Goal: Download file/media

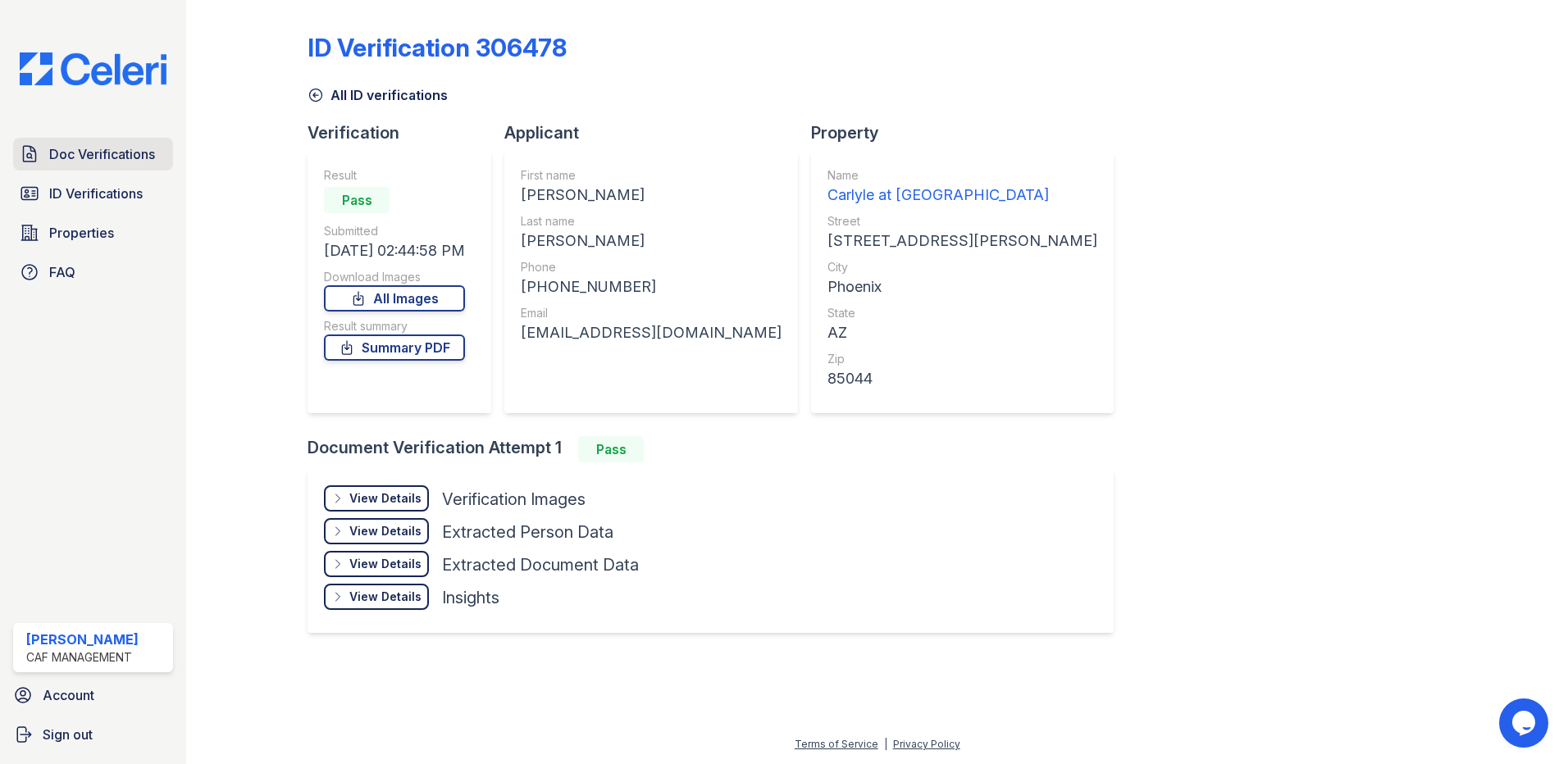
click at [61, 146] on span "Doc Verifications" at bounding box center [102, 154] width 105 height 19
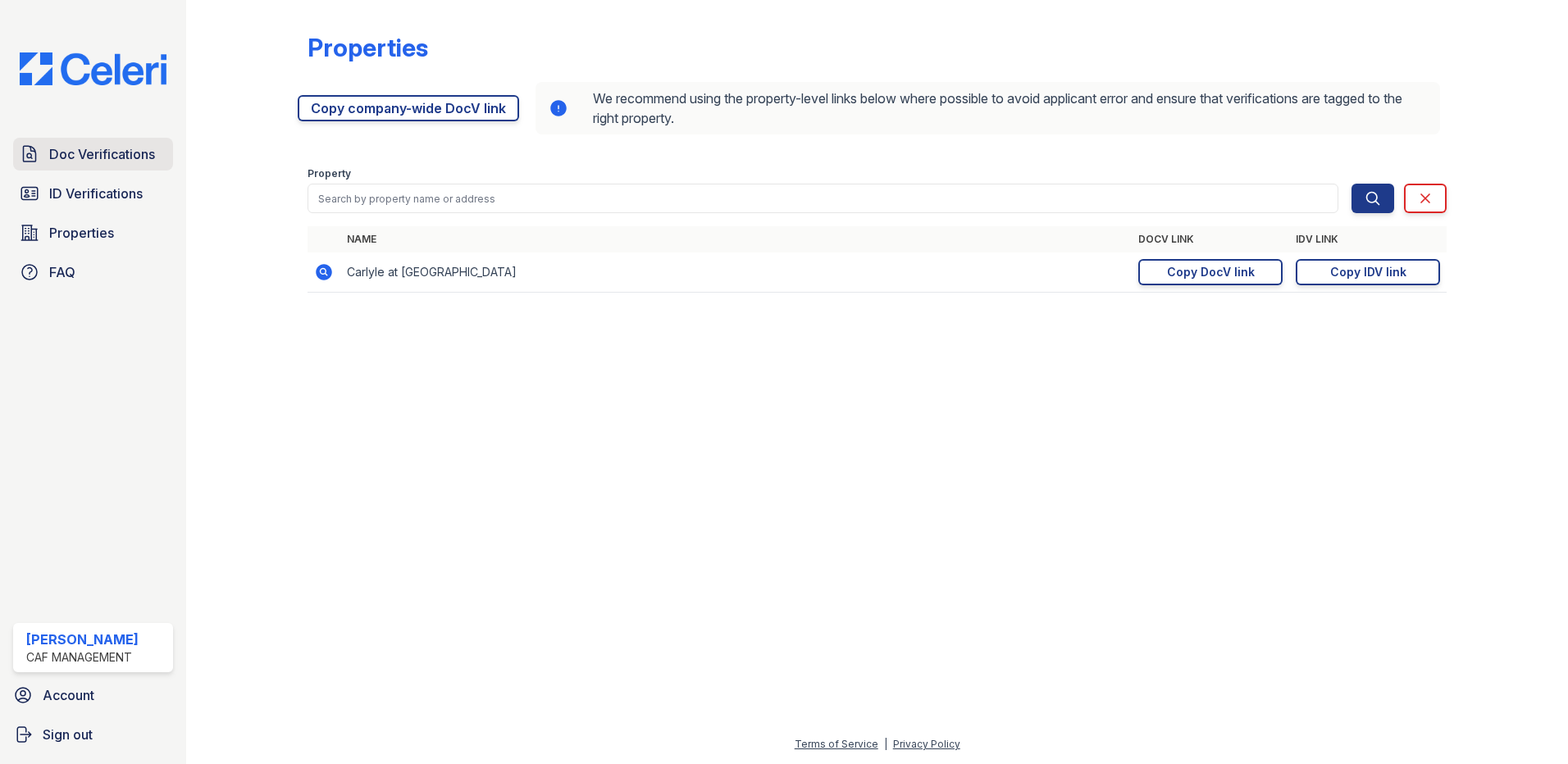
click at [109, 159] on span "Doc Verifications" at bounding box center [102, 154] width 105 height 19
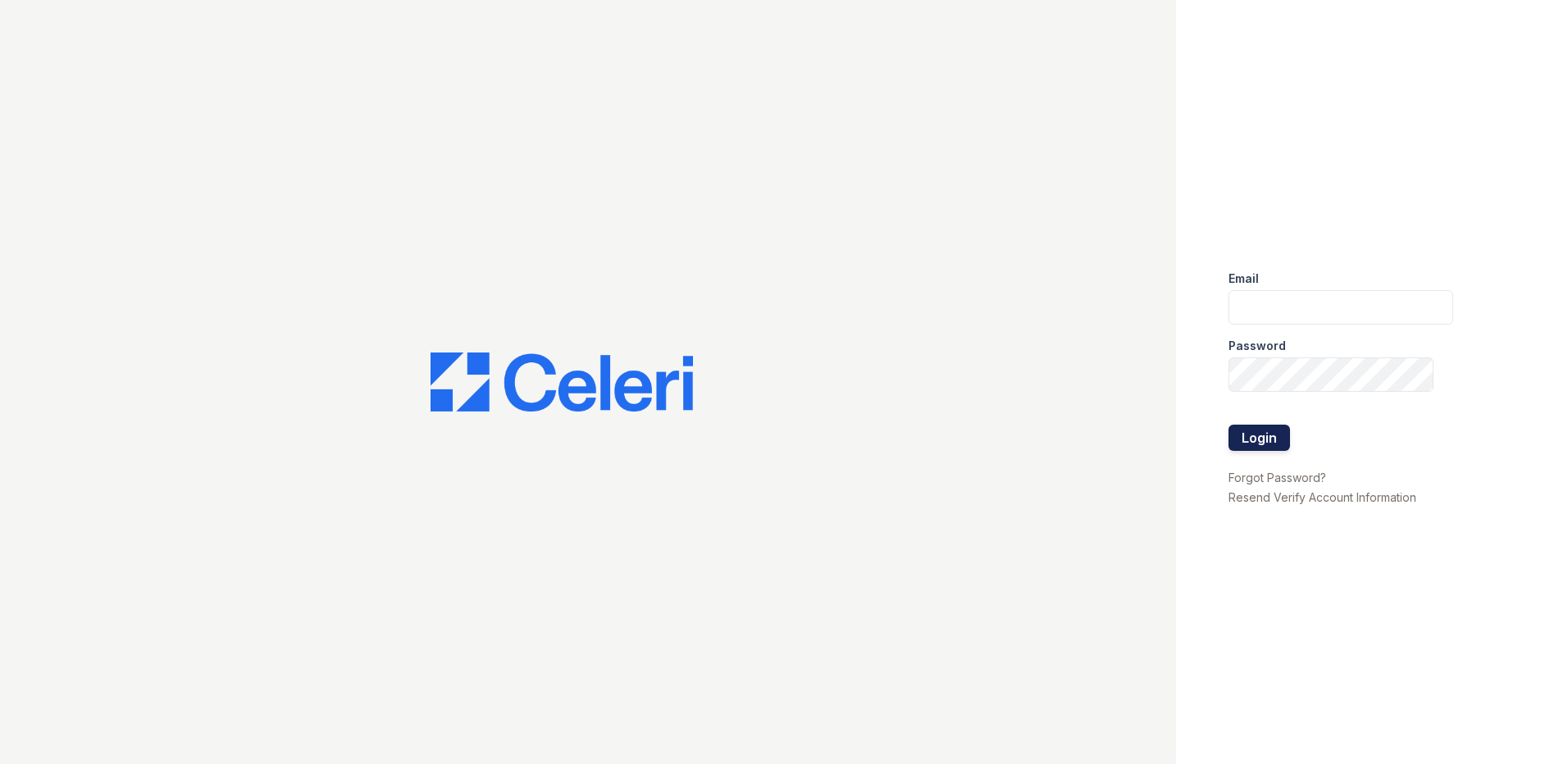
type input "[EMAIL_ADDRESS][DOMAIN_NAME]"
click at [1246, 447] on button "Login" at bounding box center [1260, 437] width 62 height 26
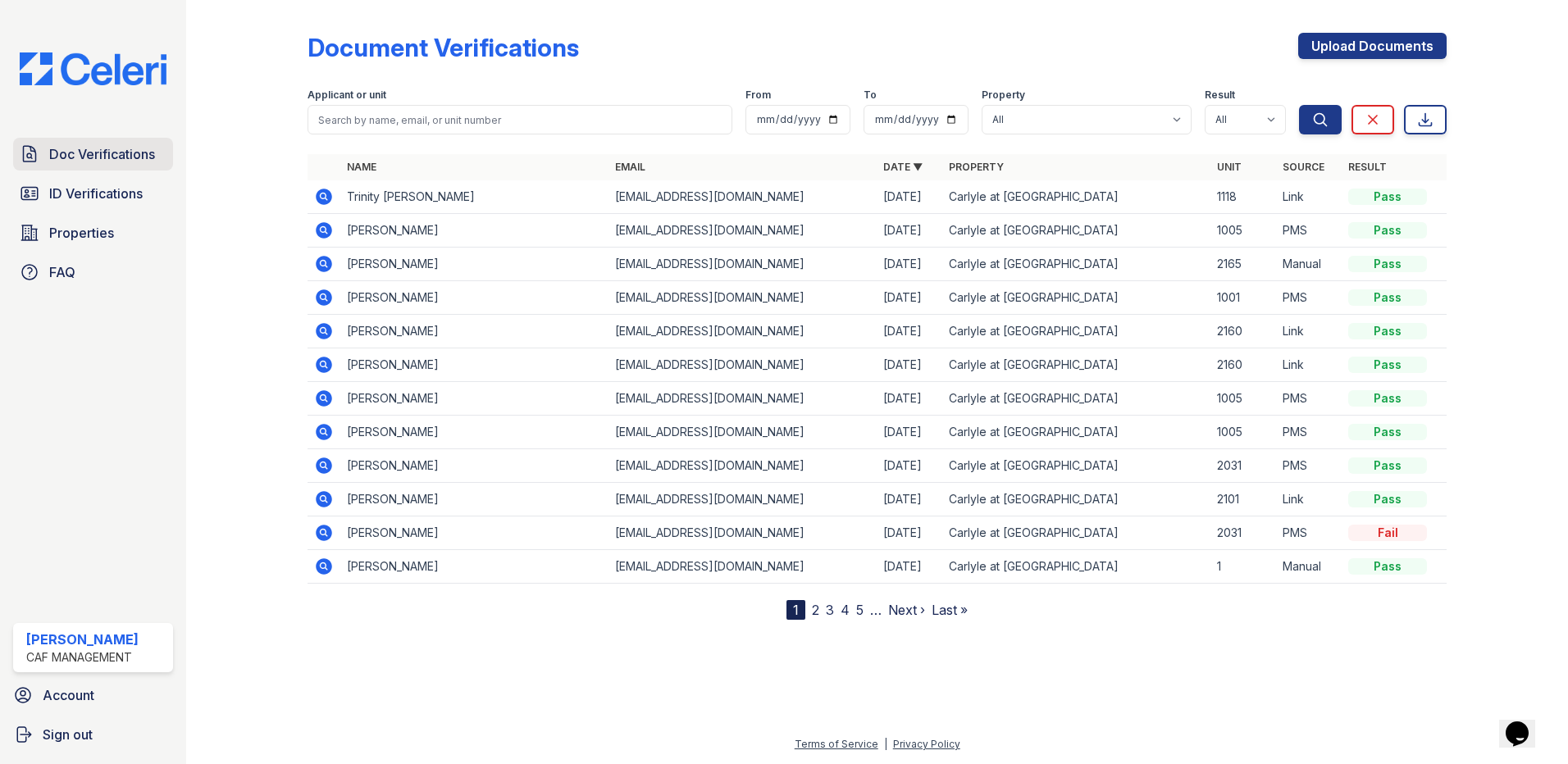
click at [107, 152] on span "Doc Verifications" at bounding box center [102, 154] width 105 height 19
click at [134, 152] on span "Doc Verifications" at bounding box center [102, 154] width 105 height 19
click at [274, 196] on div at bounding box center [260, 313] width 95 height 613
click at [142, 160] on span "Doc Verifications" at bounding box center [102, 154] width 105 height 19
click at [239, 111] on div at bounding box center [260, 313] width 95 height 613
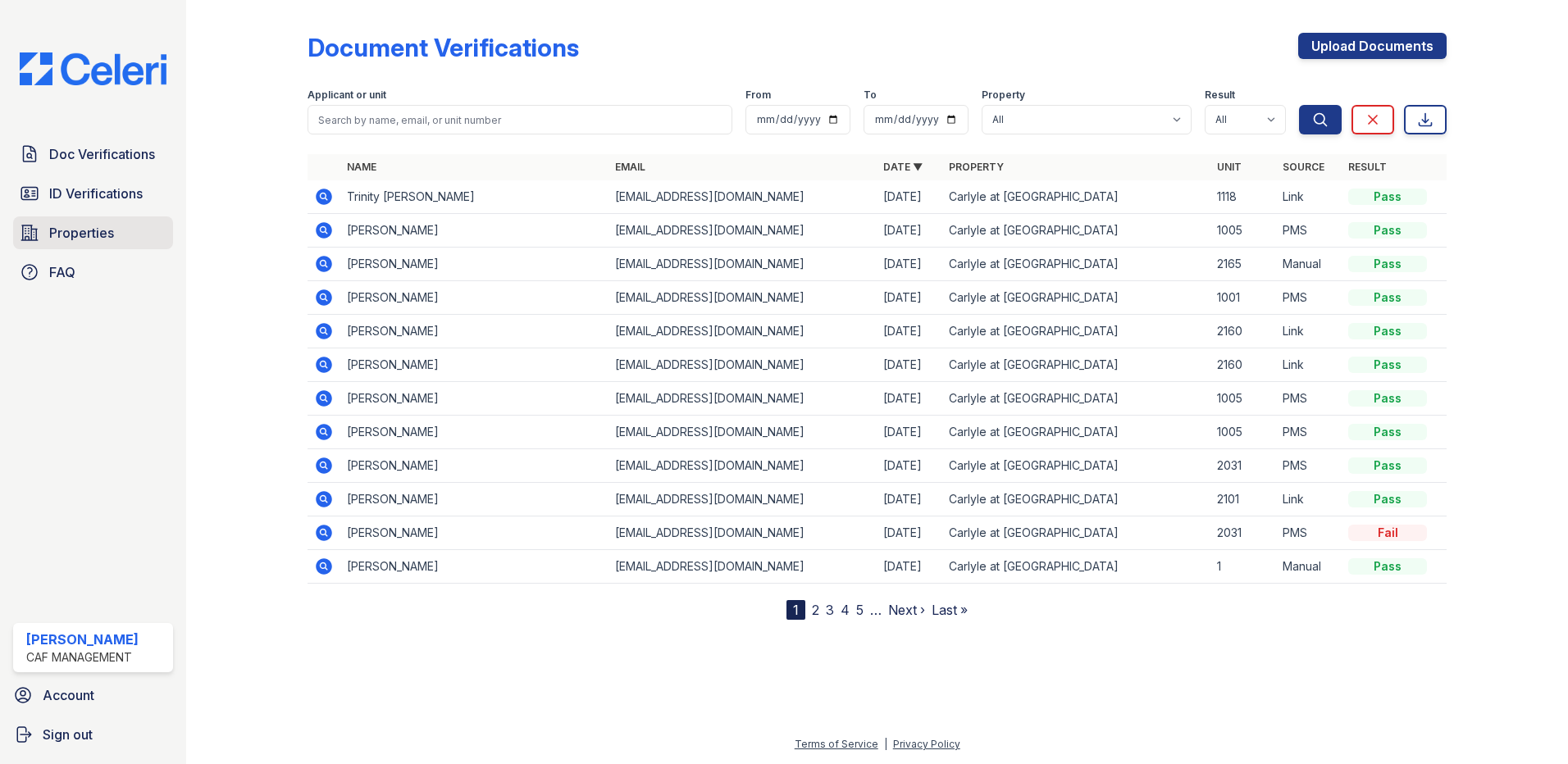
drag, startPoint x: 99, startPoint y: 232, endPoint x: 156, endPoint y: 224, distance: 57.6
click at [99, 232] on span "Properties" at bounding box center [81, 233] width 65 height 19
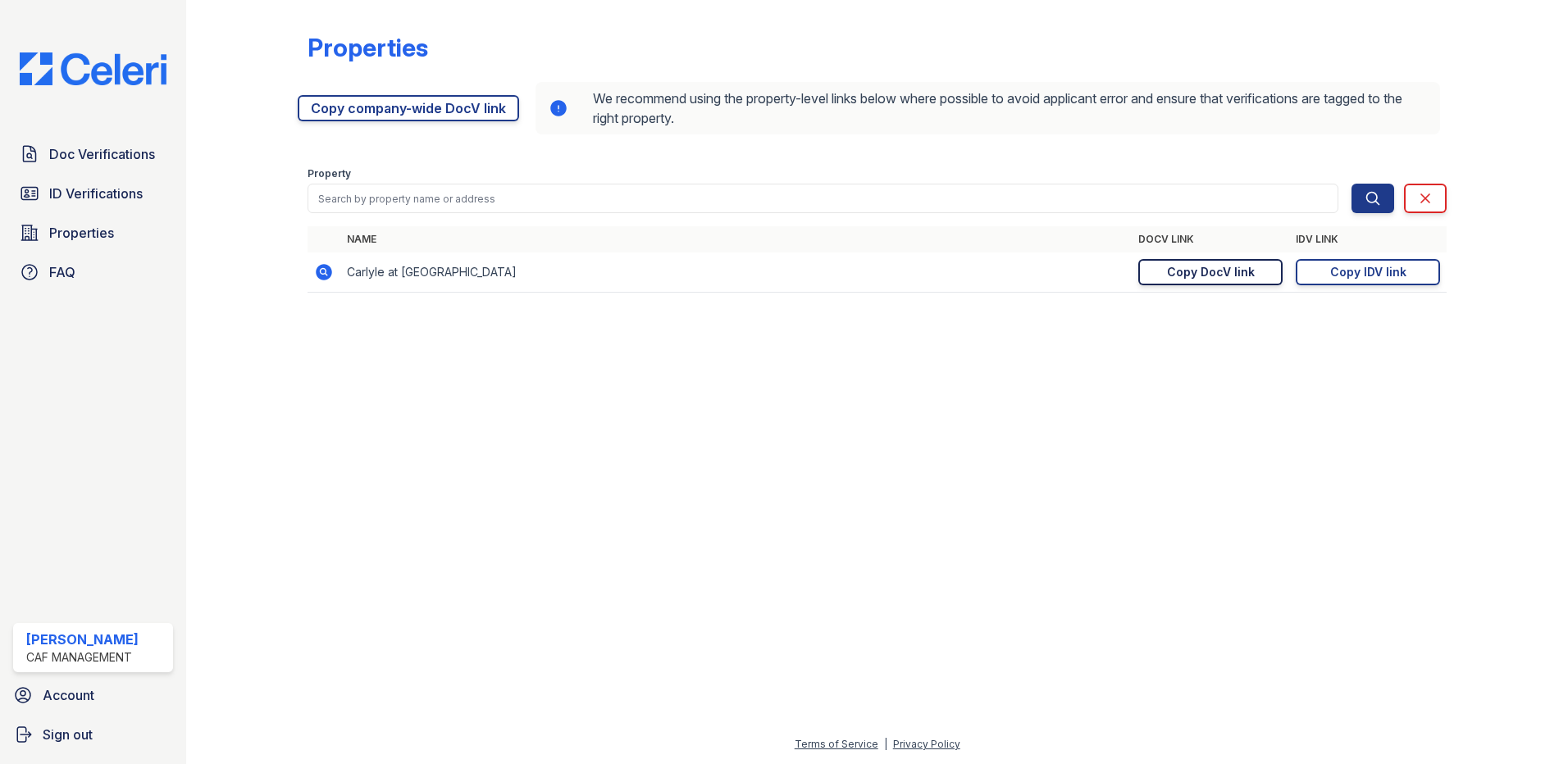
click at [1235, 270] on div "Copy DocV link" at bounding box center [1210, 272] width 88 height 16
click at [85, 164] on span "Doc Verifications" at bounding box center [102, 154] width 105 height 19
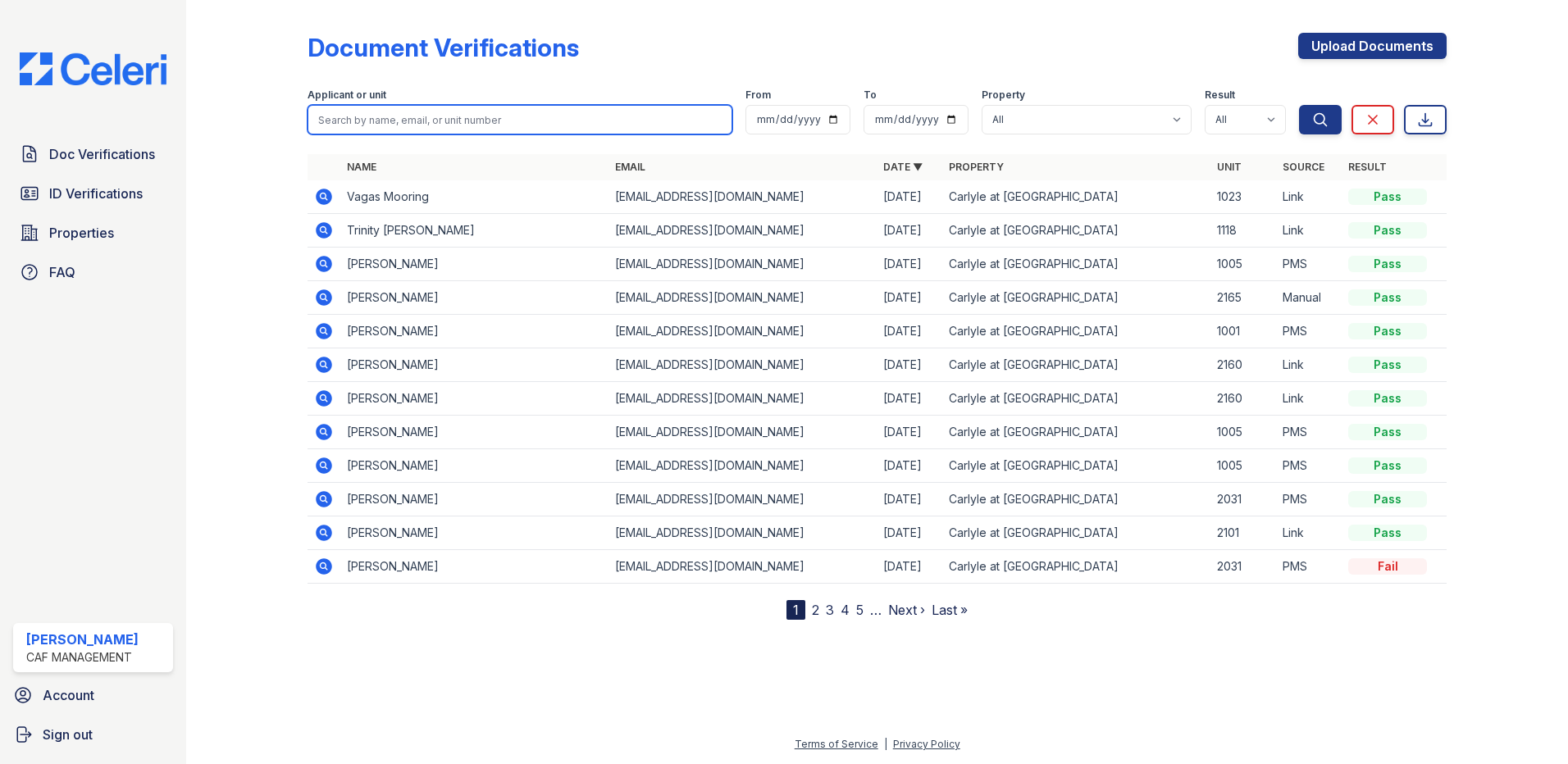
click at [431, 119] on input "search" at bounding box center [519, 120] width 424 height 30
type input "angel"
click at [1298, 105] on button "Search" at bounding box center [1320, 120] width 43 height 30
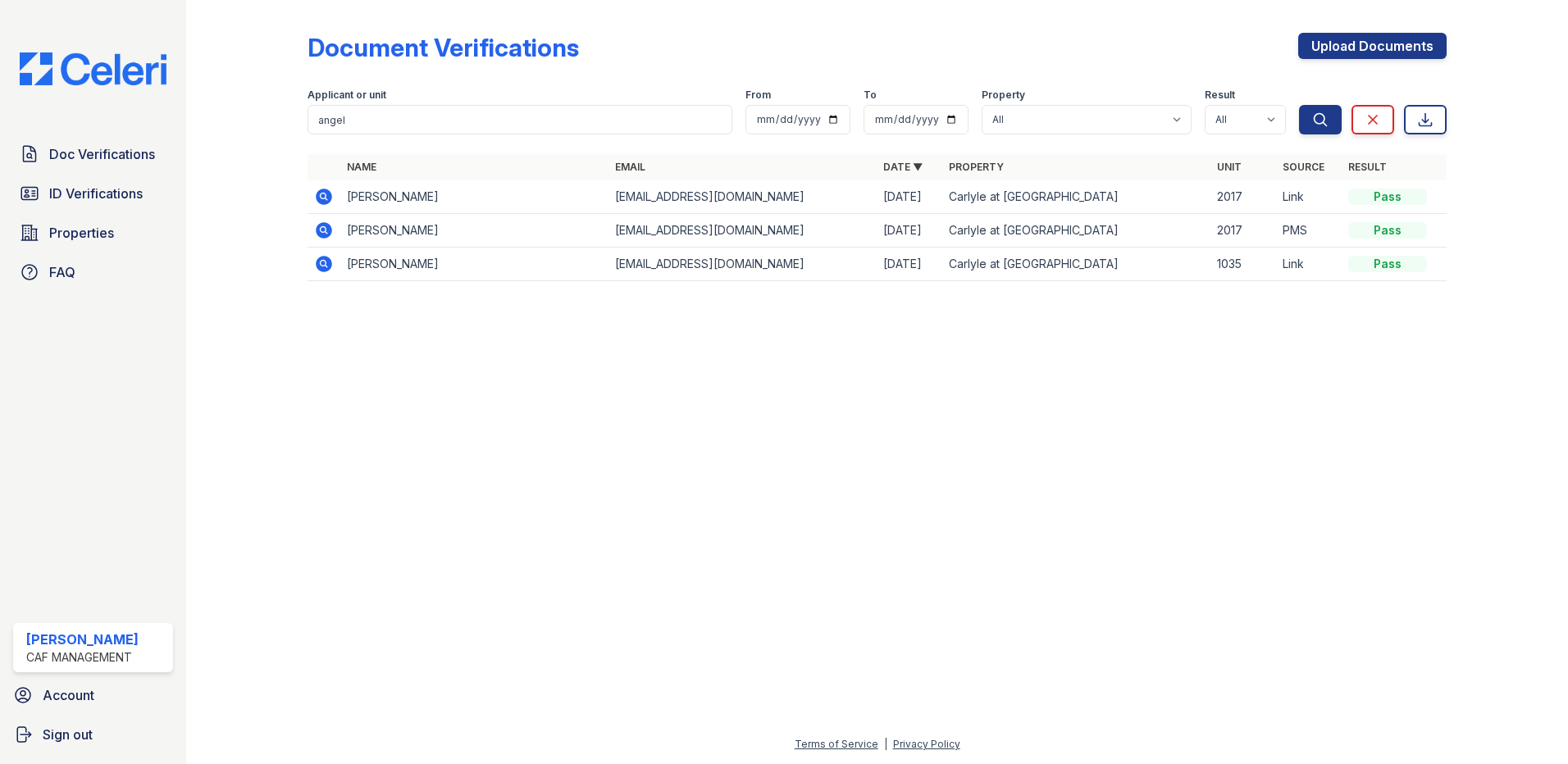
click at [331, 195] on icon at bounding box center [324, 196] width 16 height 16
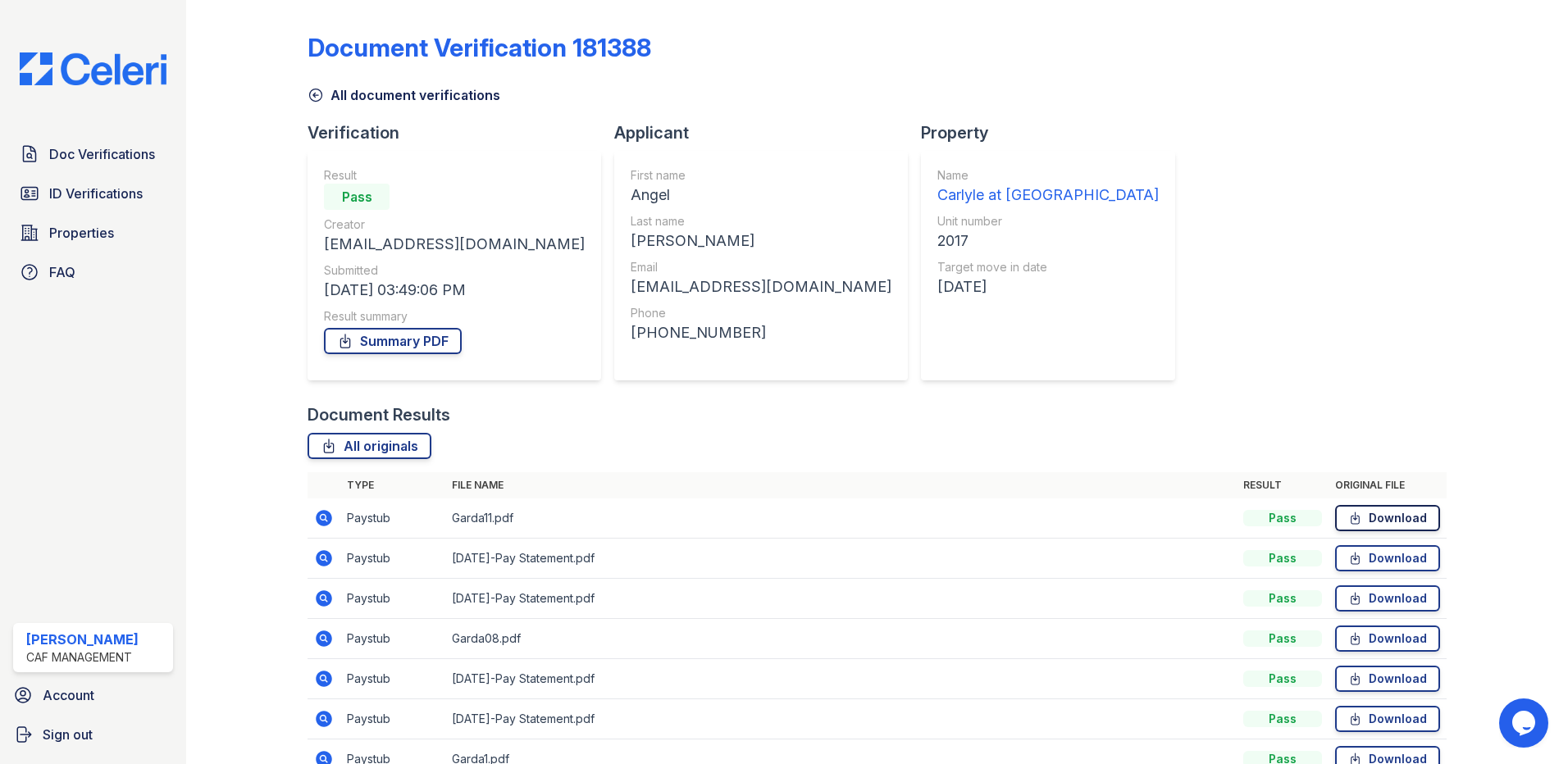
click at [1352, 508] on link "Download" at bounding box center [1387, 517] width 105 height 26
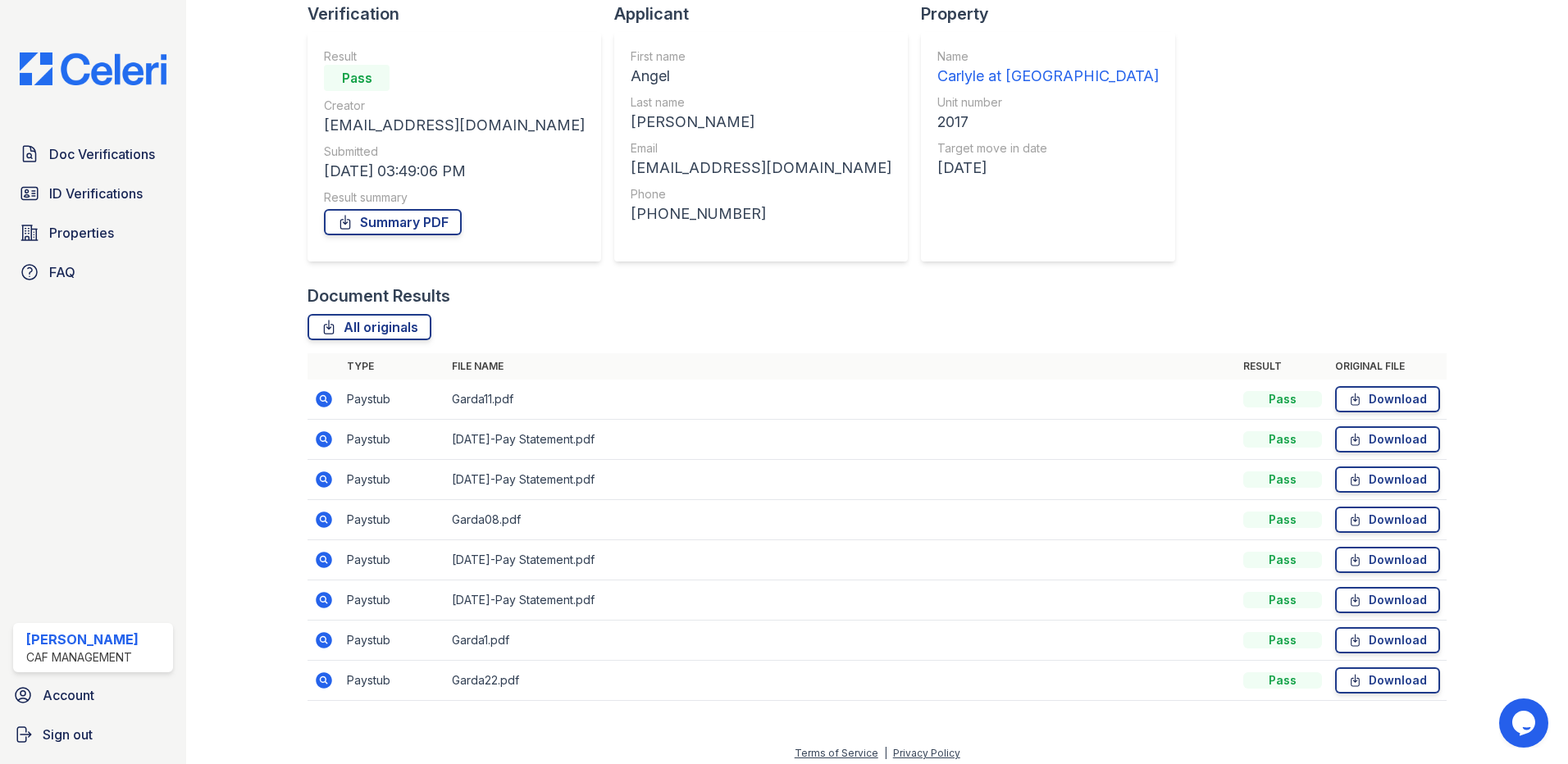
scroll to position [128, 0]
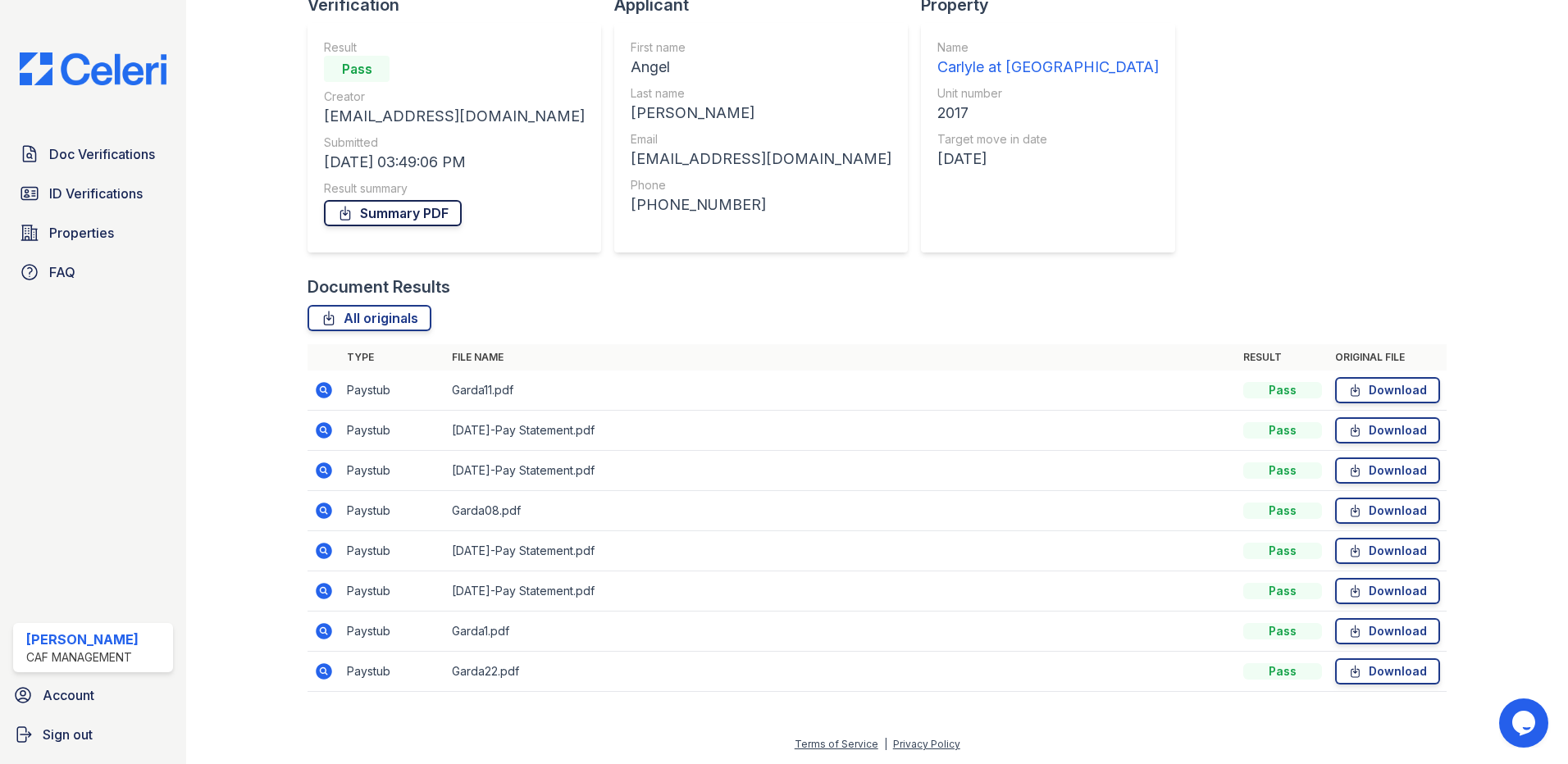
click at [392, 217] on link "Summary PDF" at bounding box center [392, 213] width 137 height 26
click at [1378, 511] on link "Download" at bounding box center [1387, 511] width 105 height 26
click at [1379, 632] on link "Download" at bounding box center [1387, 632] width 105 height 26
click at [1359, 680] on link "Download" at bounding box center [1387, 671] width 105 height 26
click at [1360, 429] on link "Download" at bounding box center [1387, 430] width 105 height 26
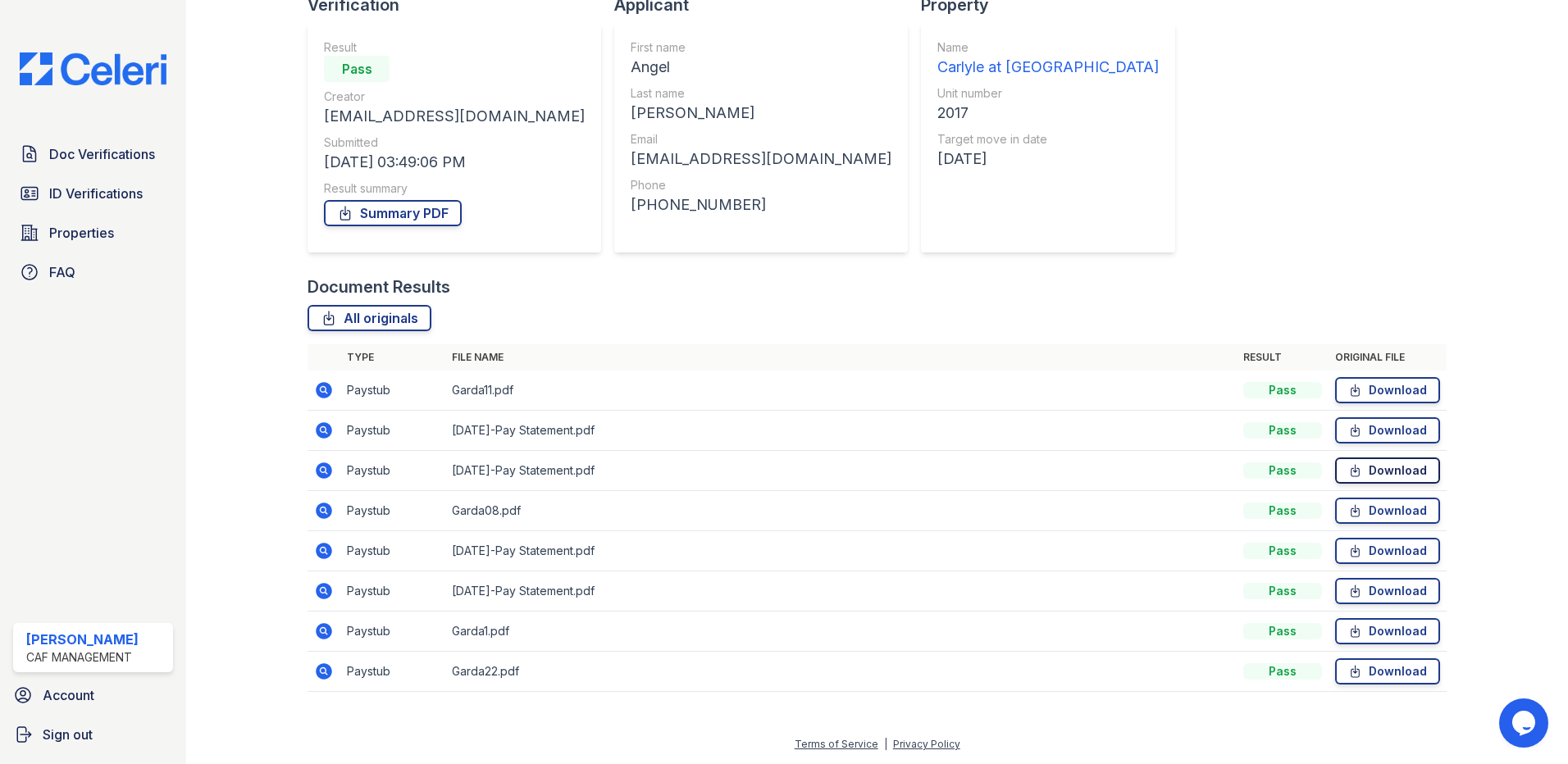
click at [1360, 477] on link "Download" at bounding box center [1387, 470] width 105 height 26
click at [1401, 559] on link "Download" at bounding box center [1387, 550] width 105 height 26
click at [1375, 597] on link "Download" at bounding box center [1387, 591] width 105 height 26
click at [1162, 169] on div "Document Verification 181388 All document verifications Verification Result Pas…" at bounding box center [877, 293] width 1139 height 830
click at [116, 196] on span "ID Verifications" at bounding box center [96, 193] width 94 height 19
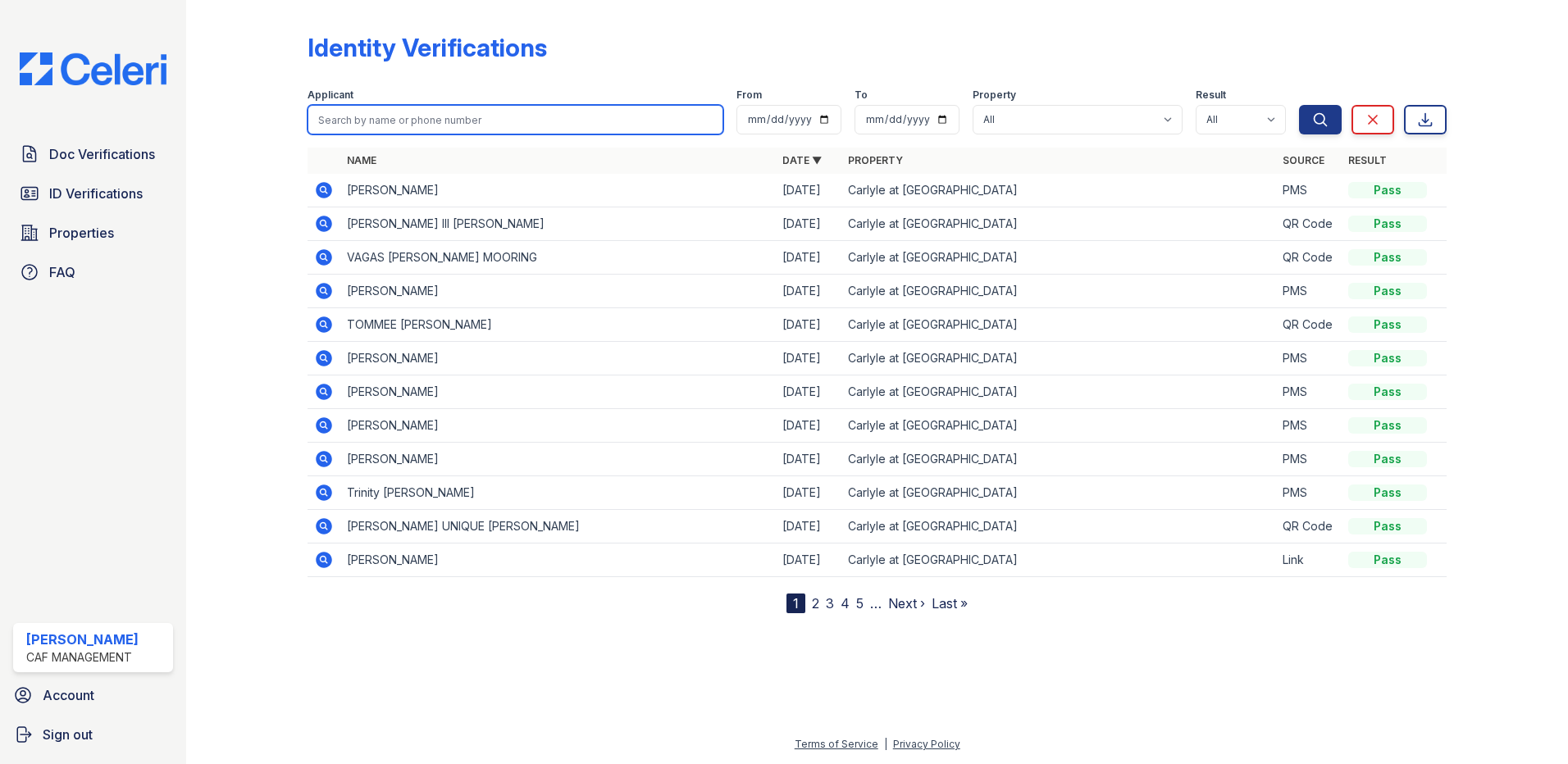
click at [449, 111] on input "search" at bounding box center [515, 120] width 416 height 30
type input "angel"
click at [1298, 105] on button "Search" at bounding box center [1320, 120] width 43 height 30
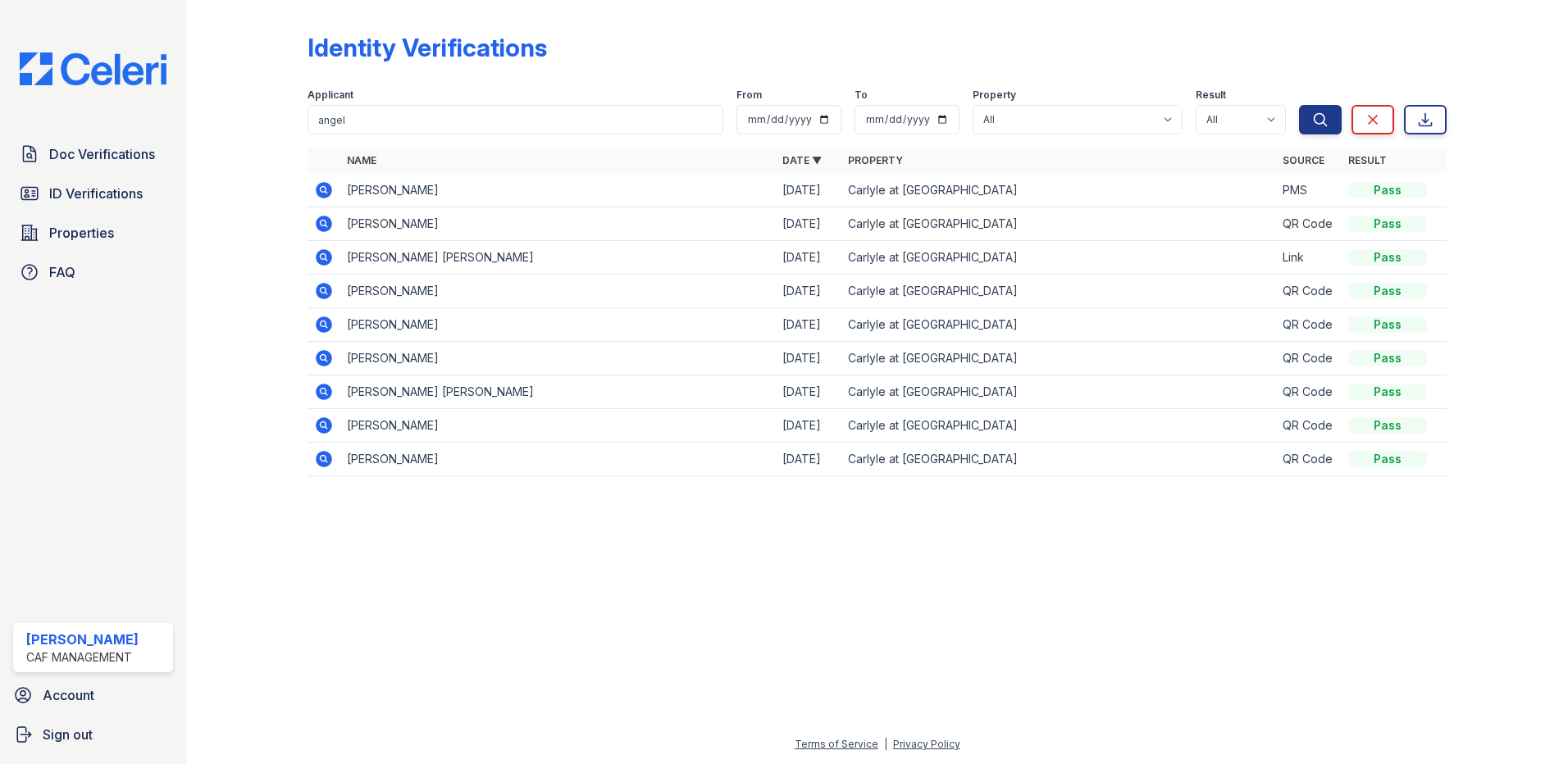
click at [326, 186] on icon at bounding box center [324, 190] width 16 height 16
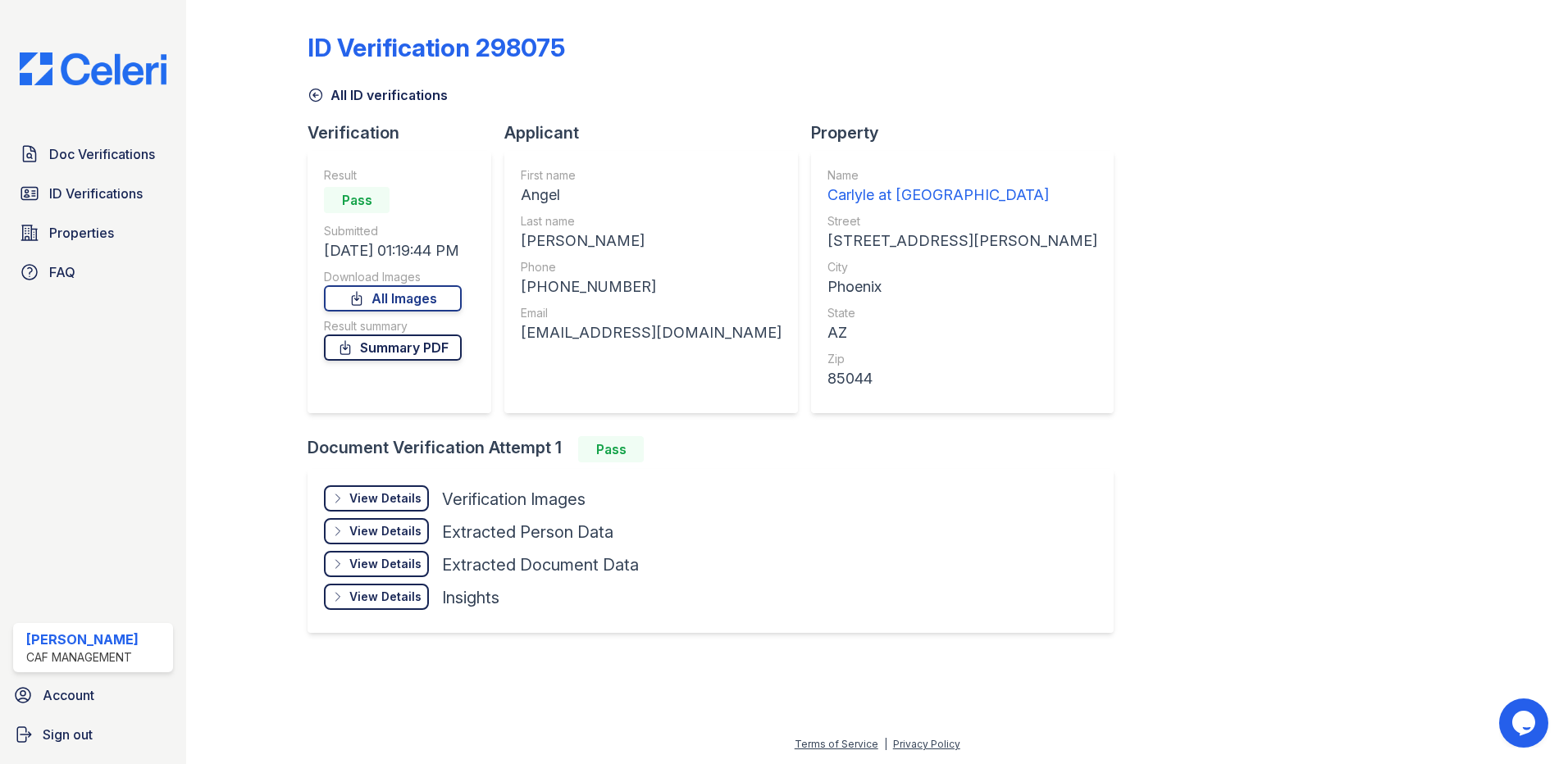
click at [437, 342] on link "Summary PDF" at bounding box center [392, 347] width 137 height 26
click at [425, 349] on link "Summary PDF" at bounding box center [392, 347] width 137 height 26
click at [381, 306] on link "All Images" at bounding box center [392, 298] width 137 height 26
